Goal: Task Accomplishment & Management: Manage account settings

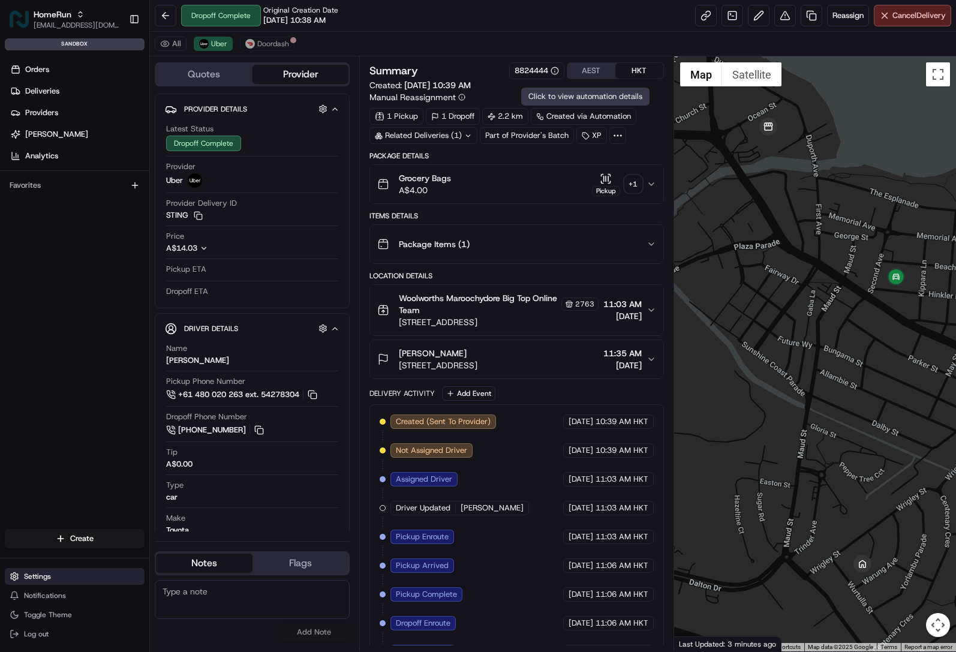
click at [46, 577] on span "Settings" at bounding box center [37, 576] width 27 height 10
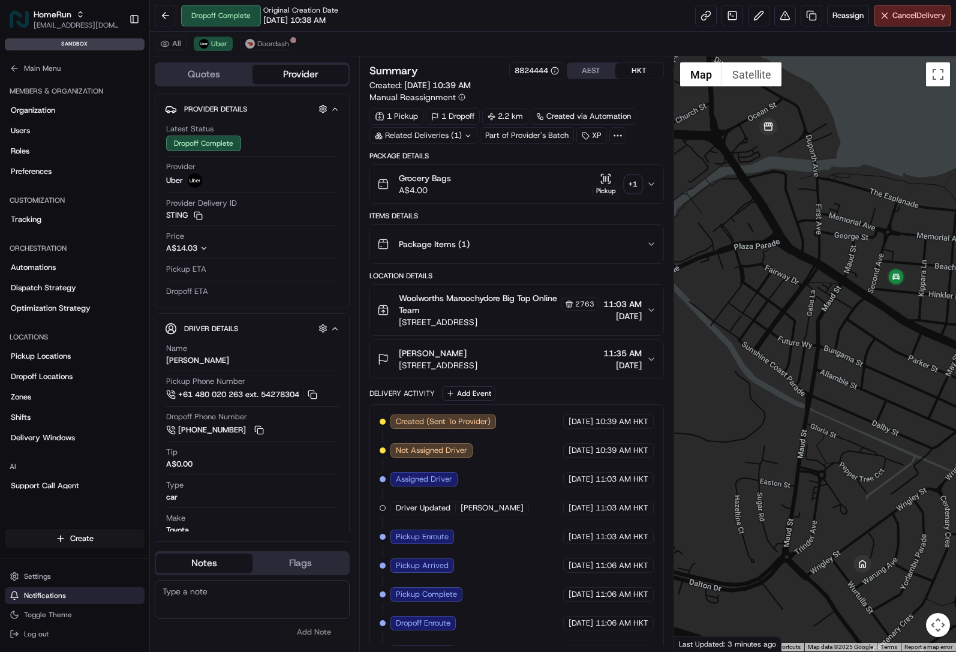
click at [56, 596] on span "Notifications" at bounding box center [45, 595] width 42 height 10
click at [654, 185] on icon "button" at bounding box center [651, 184] width 10 height 10
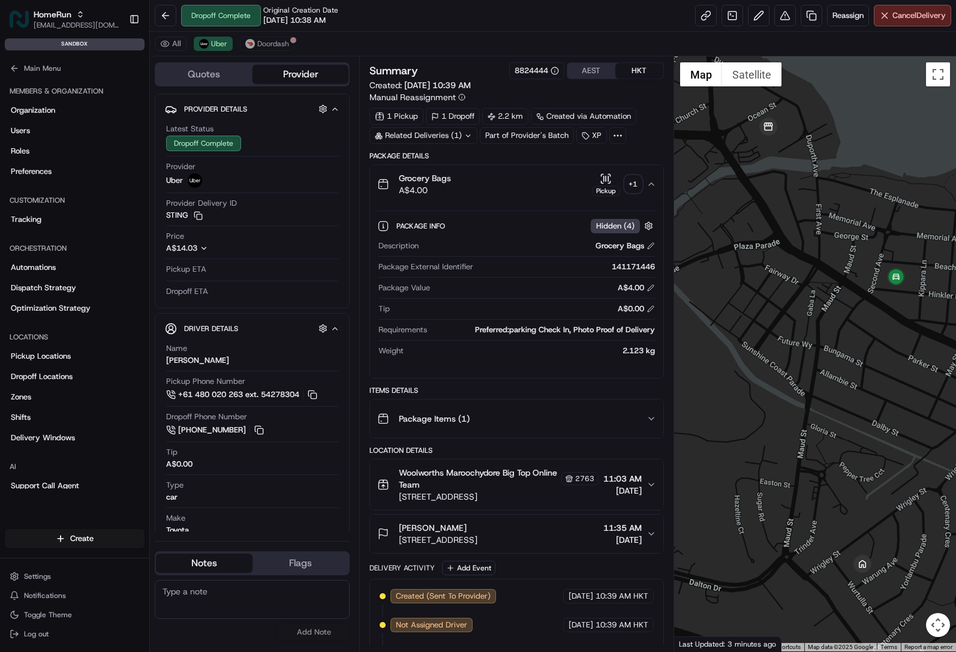
click at [634, 269] on div "141171446" at bounding box center [566, 266] width 176 height 11
copy div "141171446"
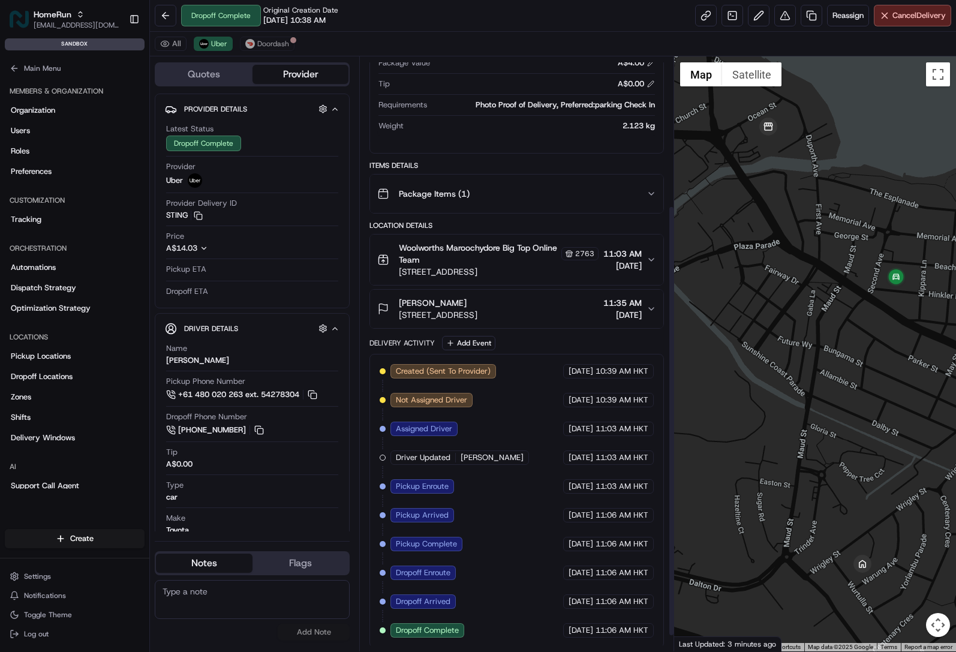
scroll to position [227, 0]
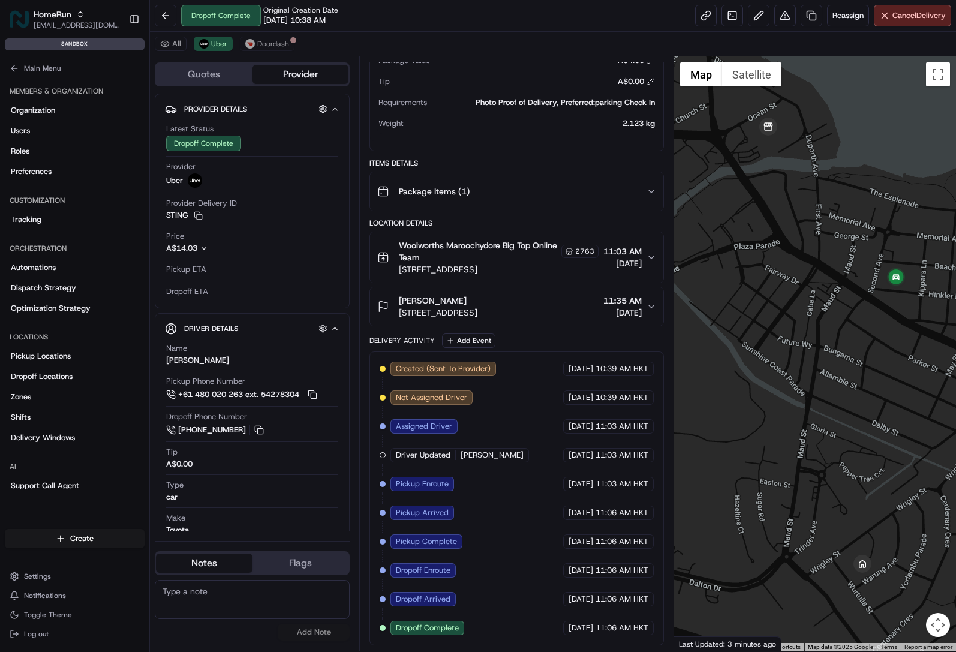
click at [478, 424] on div "Created (Sent To Provider) Uber 18/08/2025 10:39 AM HKT Not Assigned Driver Ube…" at bounding box center [515, 497] width 273 height 273
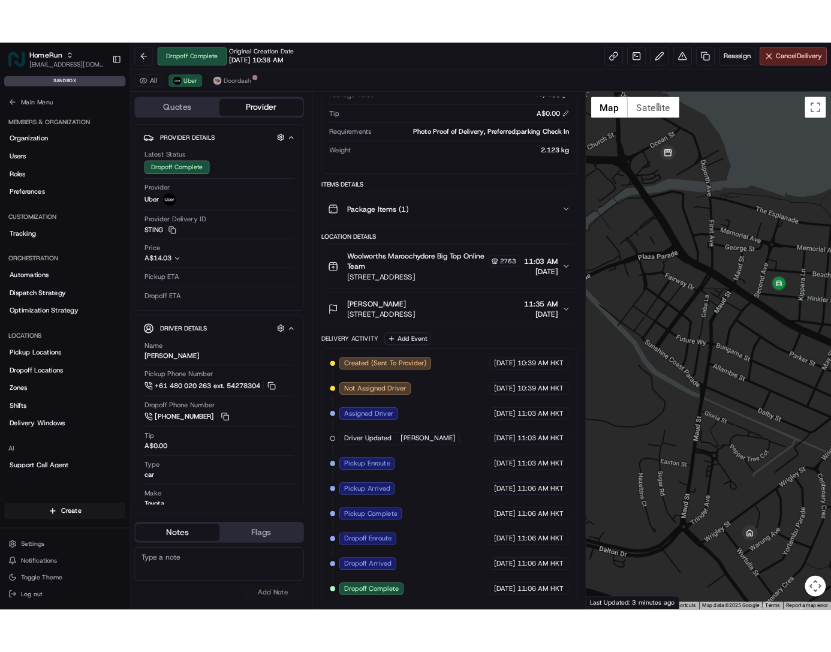
scroll to position [227, 0]
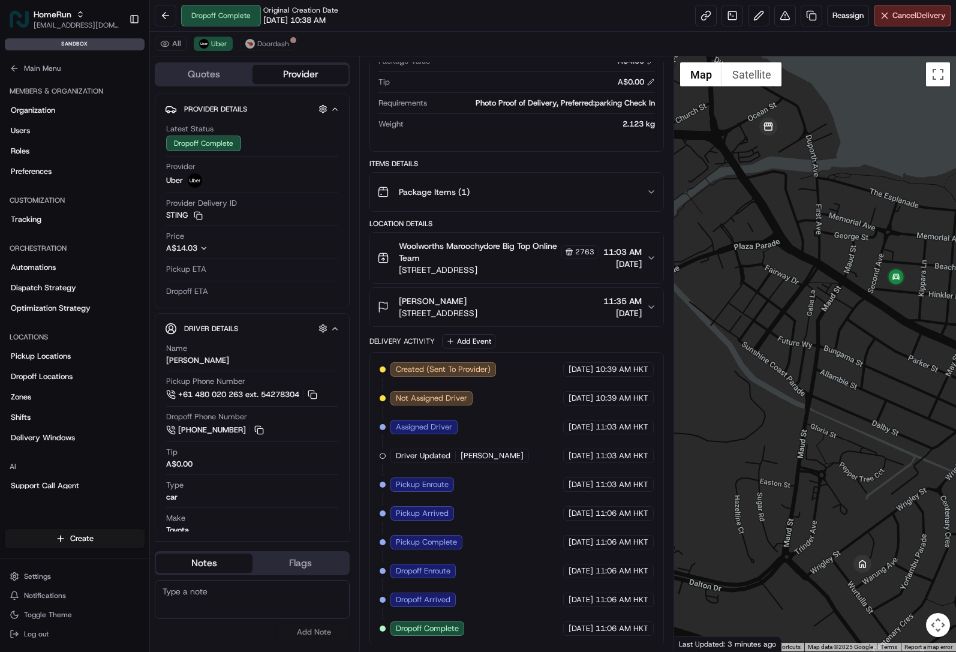
drag, startPoint x: 466, startPoint y: 483, endPoint x: 504, endPoint y: 268, distance: 218.5
click at [466, 483] on div "Created (Sent To Provider) Uber 18/08/2025 10:39 AM HKT Not Assigned Driver Ube…" at bounding box center [515, 498] width 273 height 273
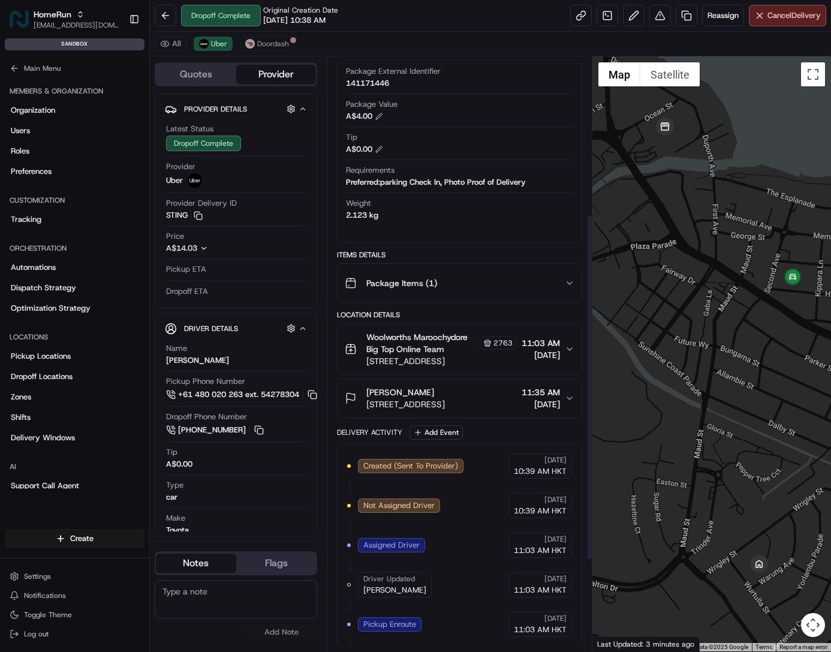
scroll to position [270, 0]
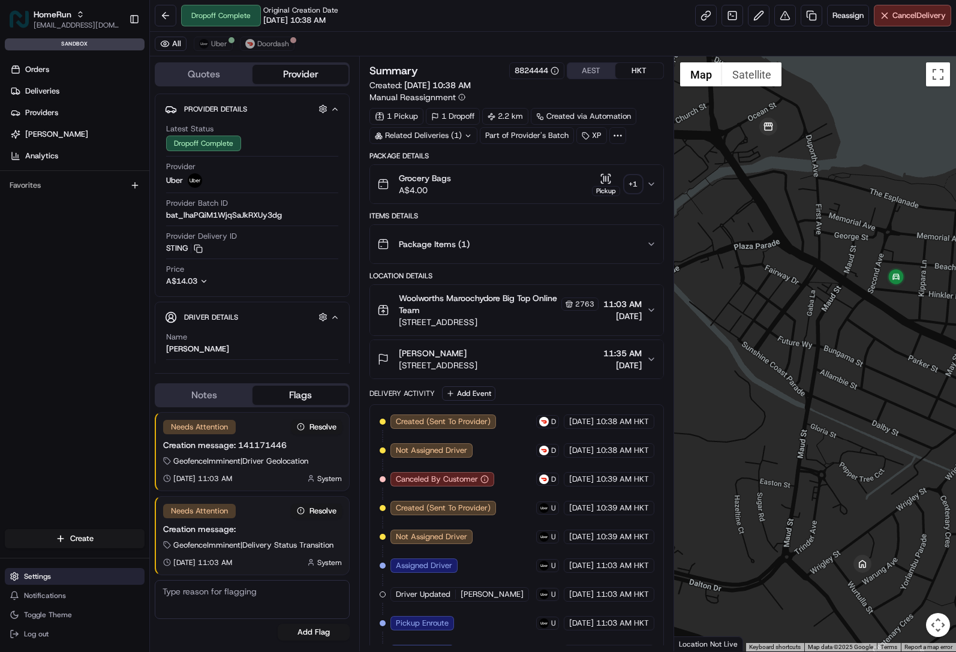
click at [31, 577] on span "Settings" at bounding box center [37, 576] width 27 height 10
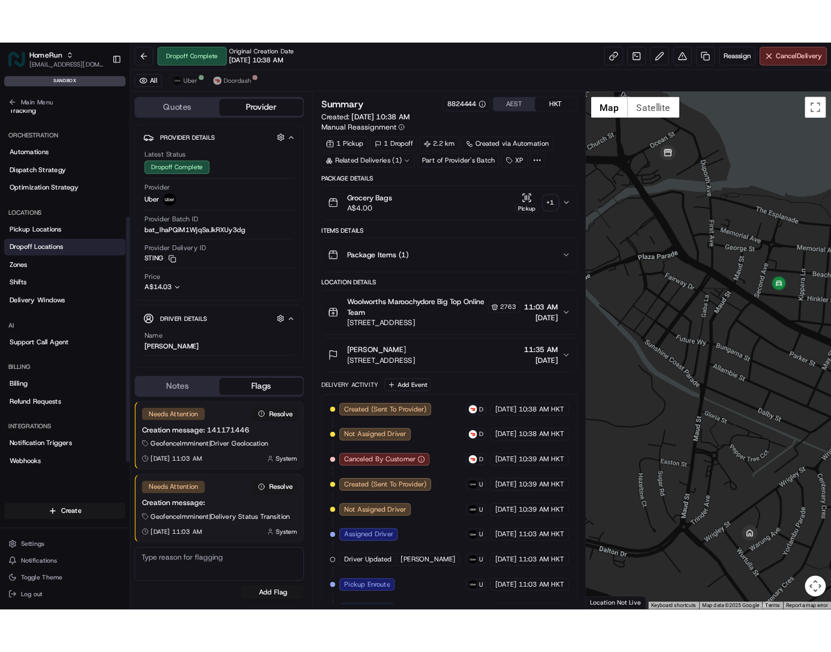
scroll to position [189, 0]
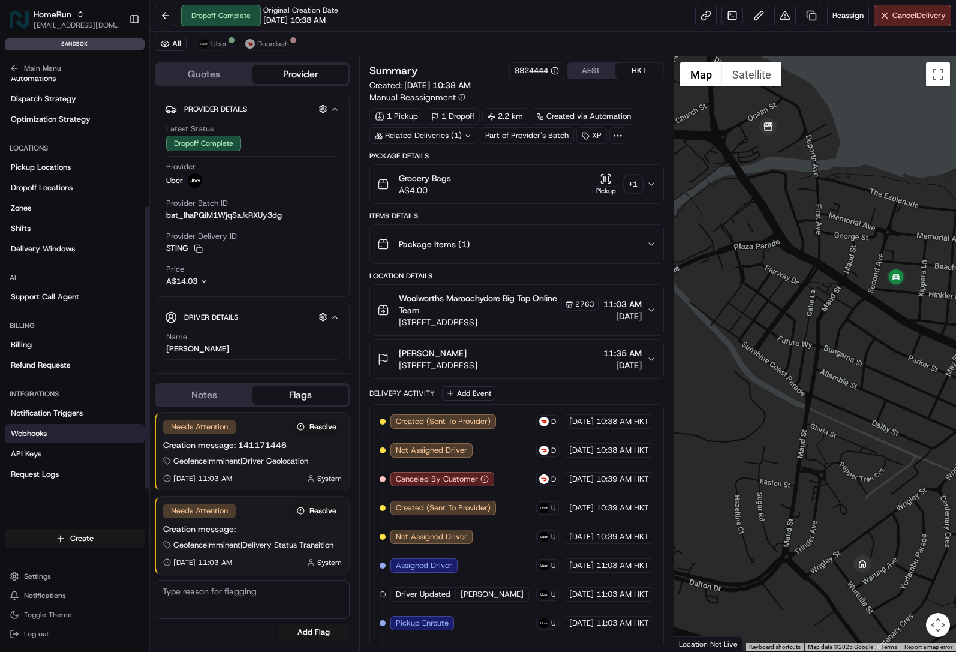
click at [53, 438] on link "Webhooks" at bounding box center [75, 433] width 140 height 19
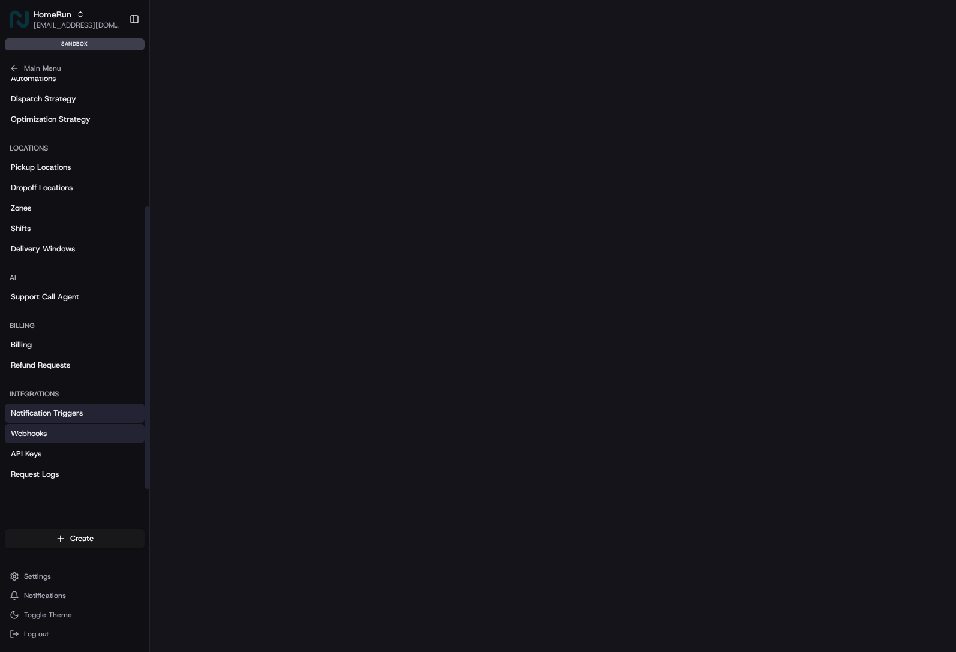
click at [68, 408] on span "Notification Triggers" at bounding box center [47, 413] width 72 height 11
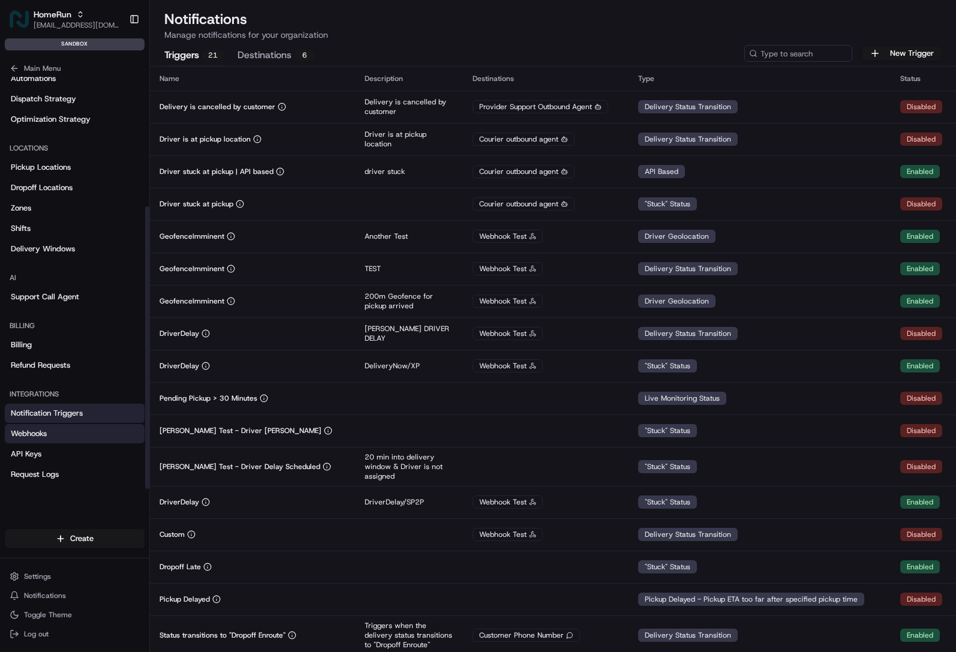
click at [52, 434] on link "Webhooks" at bounding box center [75, 433] width 140 height 19
